Goal: Transaction & Acquisition: Obtain resource

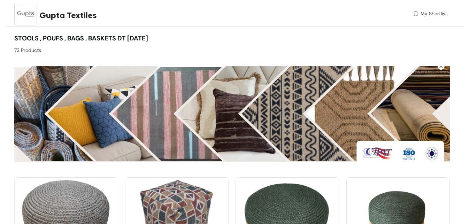
click at [28, 20] on img at bounding box center [25, 14] width 23 height 23
click at [417, 14] on img at bounding box center [416, 13] width 6 height 7
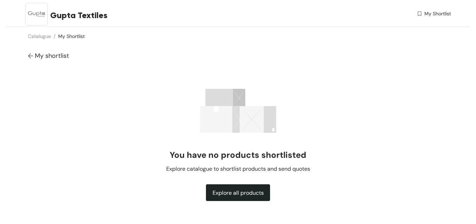
click at [28, 57] on img at bounding box center [31, 56] width 7 height 7
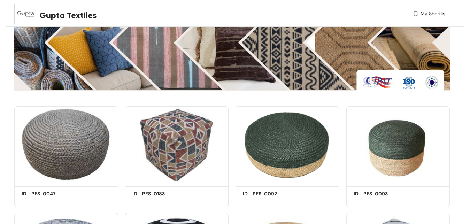
click at [204, 13] on div "Gupta Textiles" at bounding box center [122, 15] width 217 height 30
